Goal: Navigation & Orientation: Go to known website

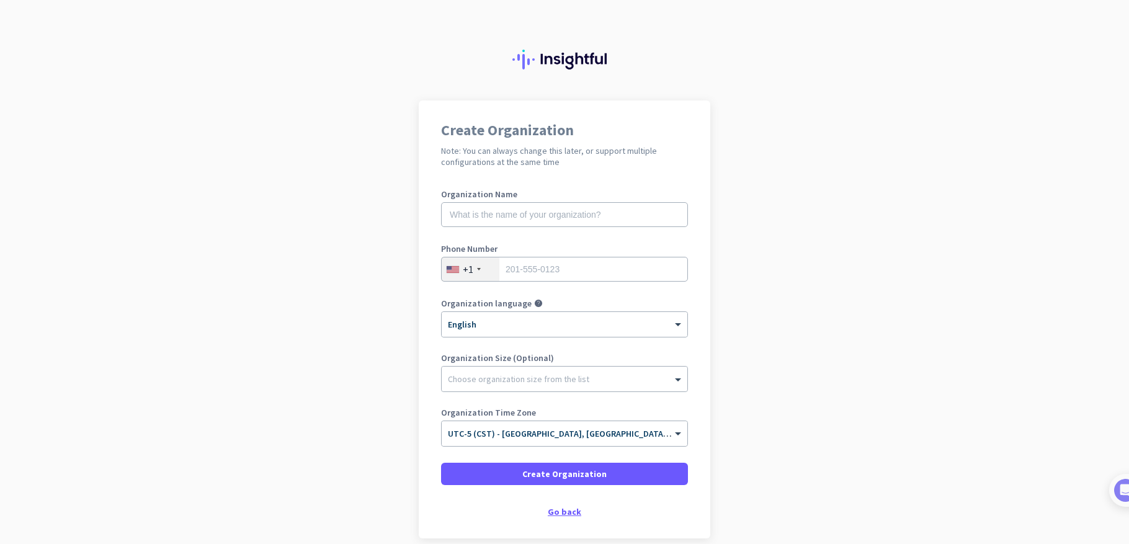
click at [550, 509] on div "Go back" at bounding box center [564, 512] width 247 height 9
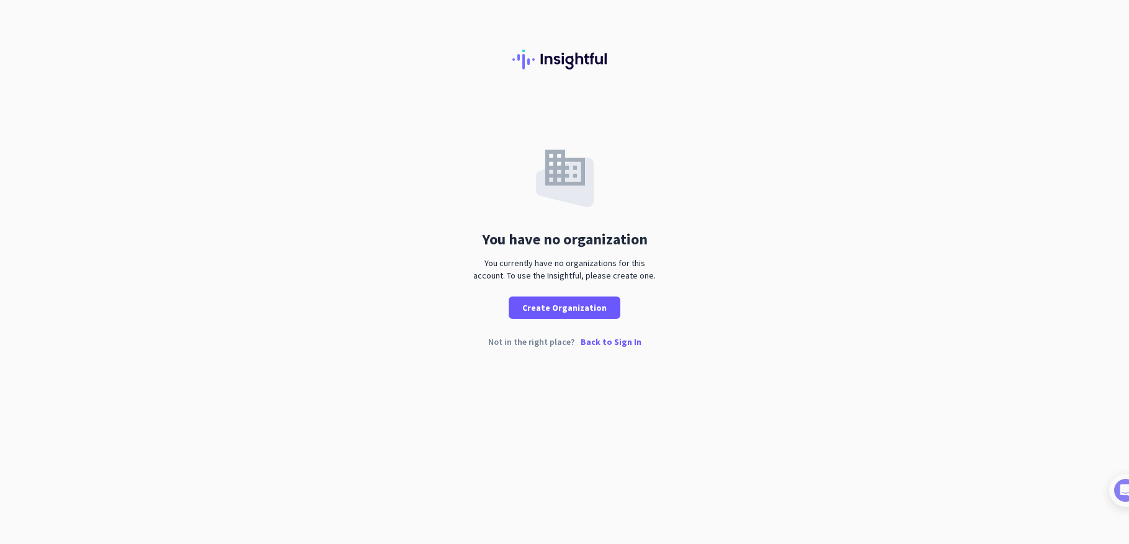
click at [596, 338] on p "Back to Sign In" at bounding box center [611, 342] width 61 height 9
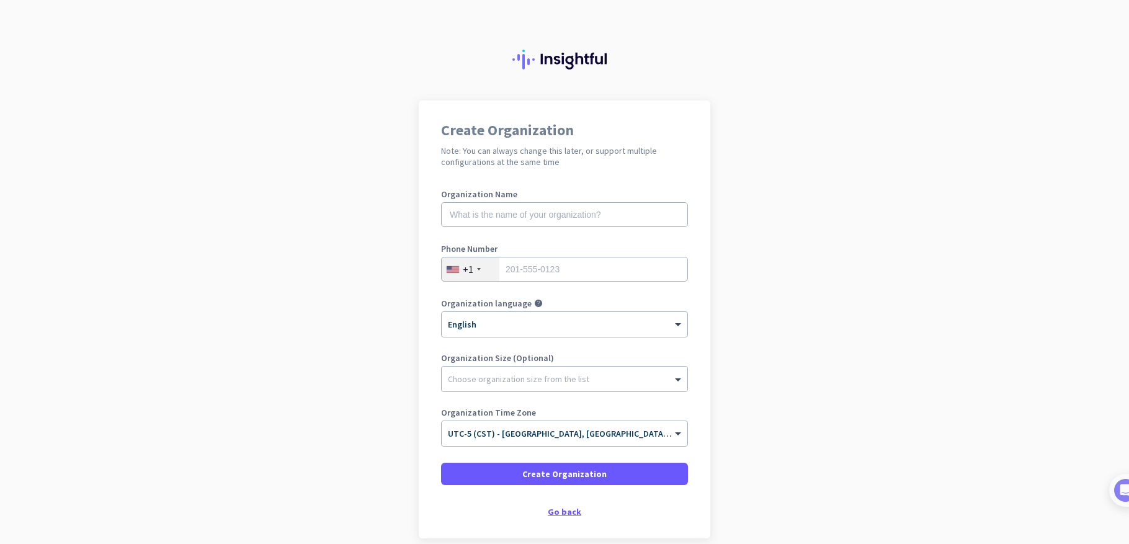
click at [570, 512] on div "Go back" at bounding box center [564, 512] width 247 height 9
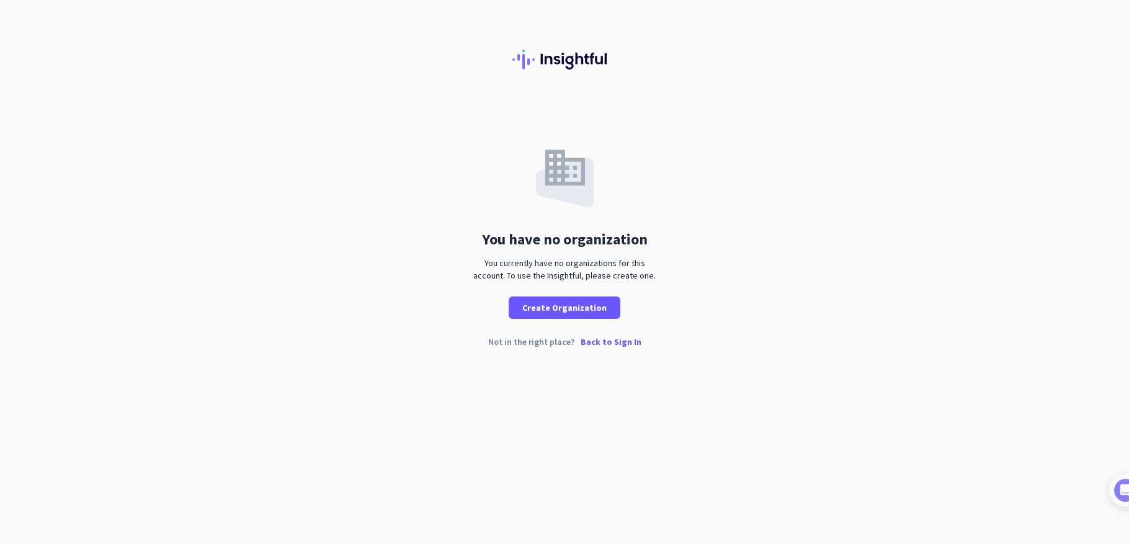
click at [596, 341] on p "Back to Sign In" at bounding box center [611, 342] width 61 height 9
